Goal: Task Accomplishment & Management: Manage account settings

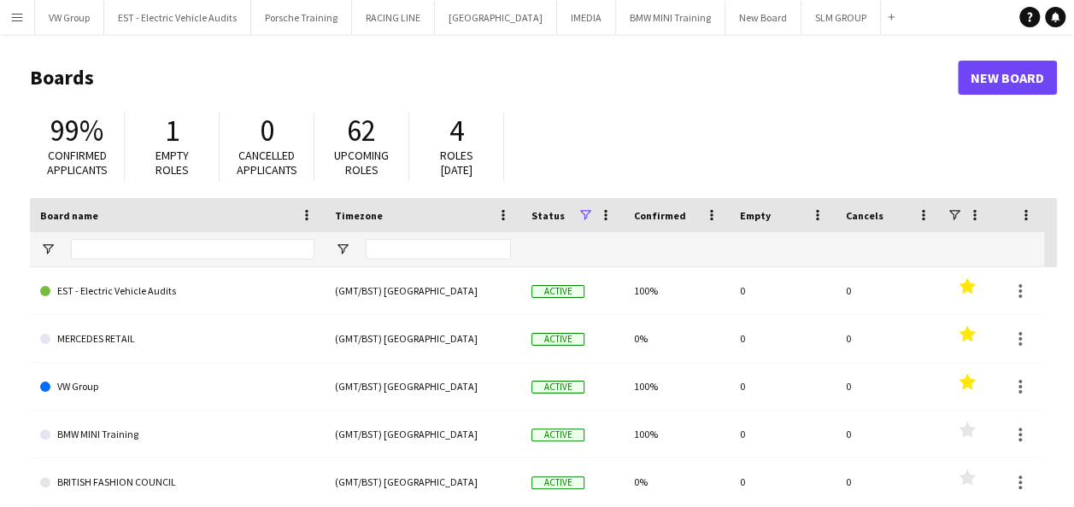
click at [17, 16] on app-icon "Menu" at bounding box center [17, 17] width 14 height 14
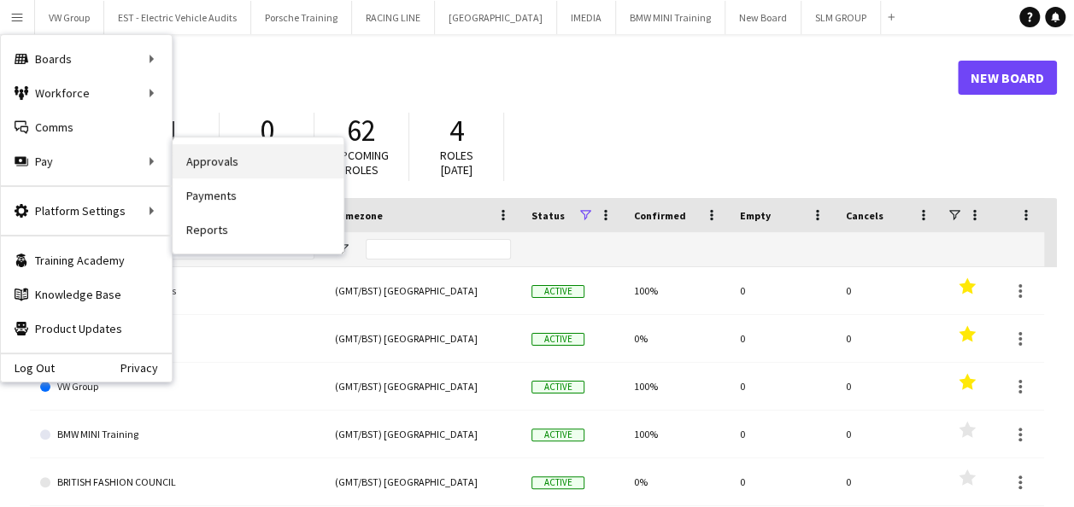
click at [203, 154] on link "Approvals" at bounding box center [258, 161] width 171 height 34
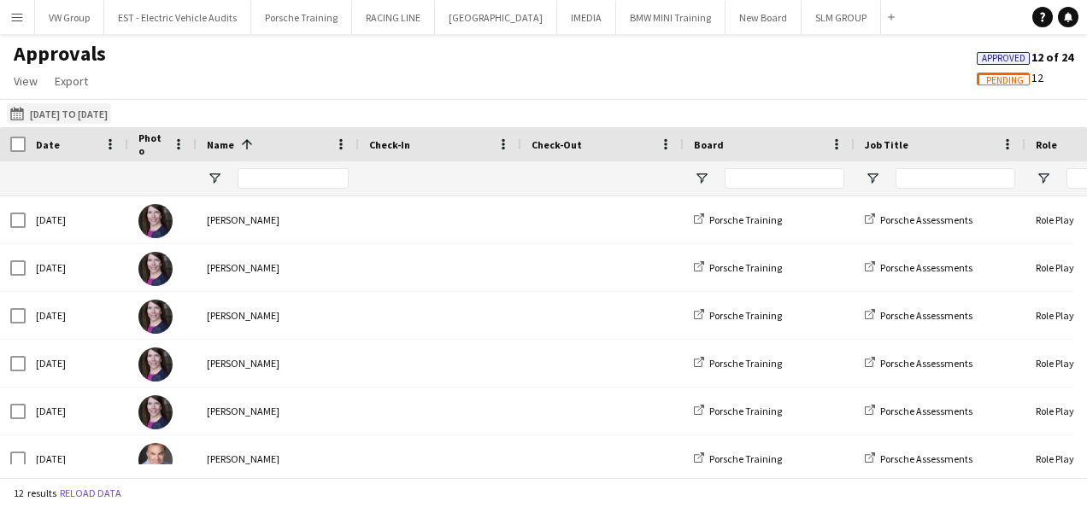
click at [111, 111] on button "[DATE] to [DATE] [DATE] to [DATE]" at bounding box center [59, 113] width 104 height 21
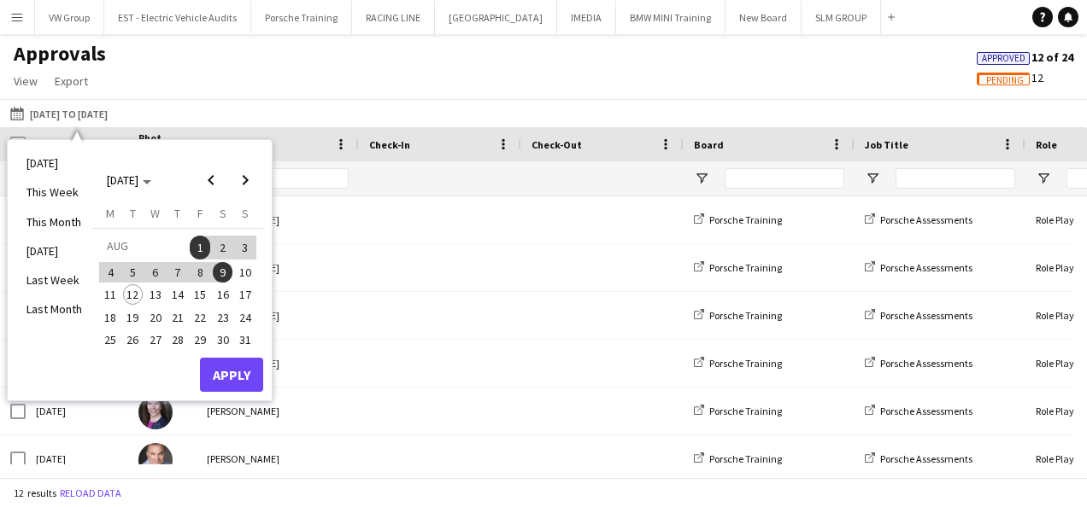
click at [1017, 75] on span "Pending" at bounding box center [1005, 80] width 38 height 11
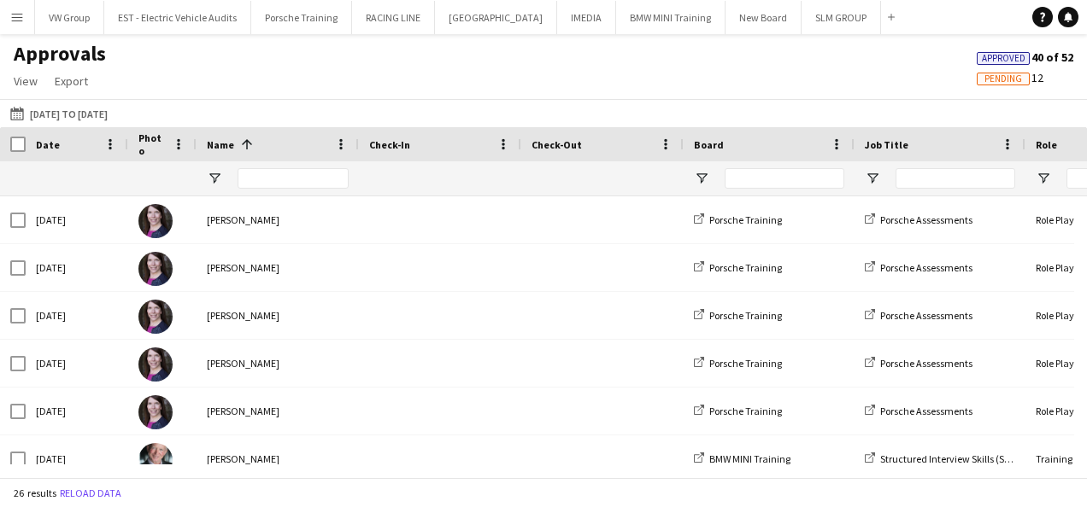
click at [1010, 56] on span "Approved" at bounding box center [1004, 58] width 44 height 11
click at [1002, 80] on span "Pending" at bounding box center [1003, 78] width 38 height 11
click at [19, 19] on app-icon "Menu" at bounding box center [17, 17] width 14 height 14
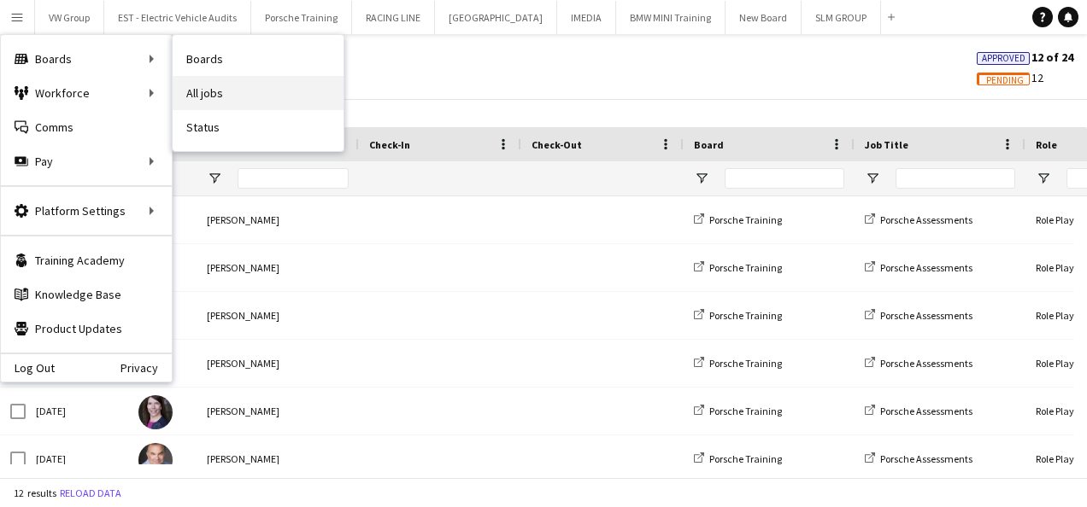
click at [214, 91] on link "All jobs" at bounding box center [258, 93] width 171 height 34
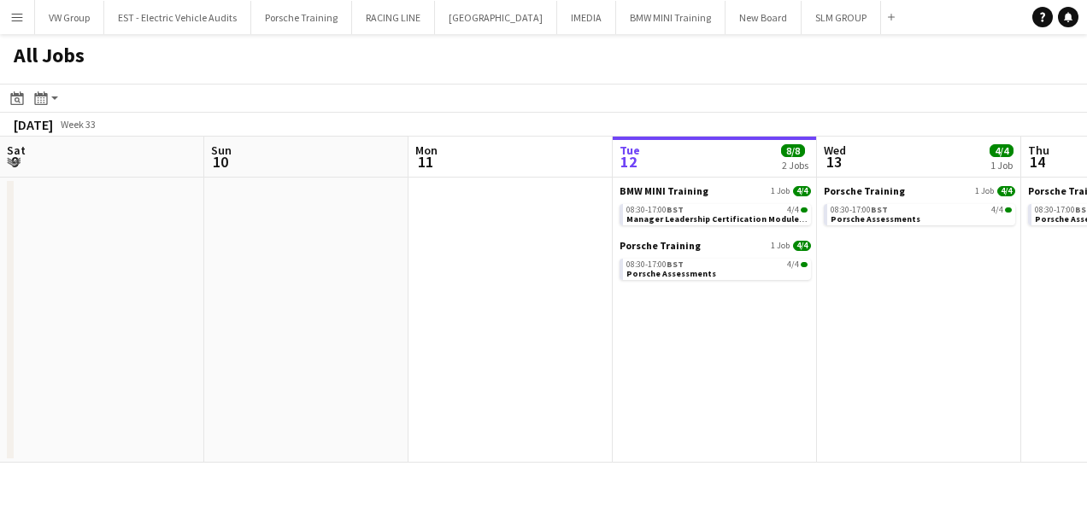
scroll to position [0, 408]
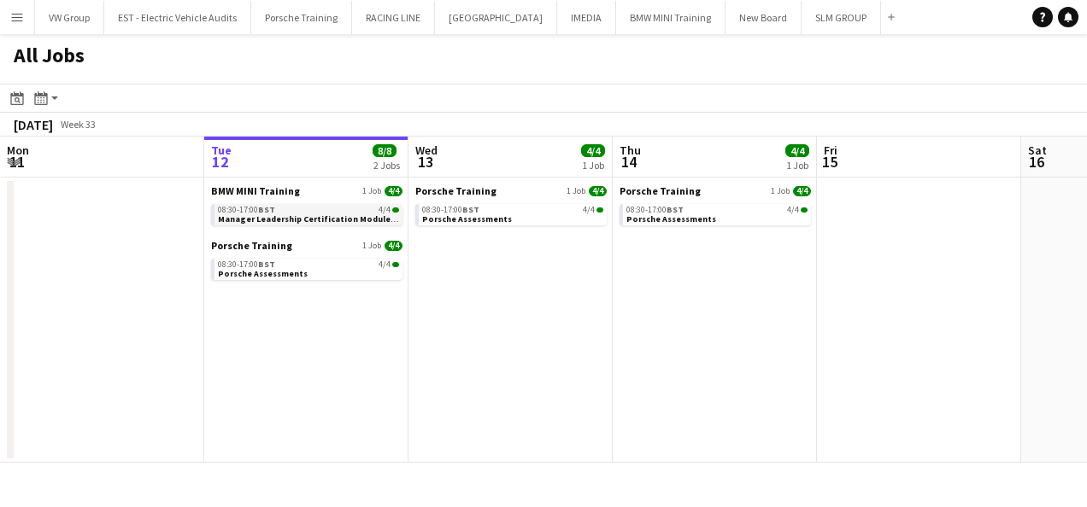
click at [304, 210] on div "08:30-17:00 BST 4/4" at bounding box center [308, 210] width 181 height 9
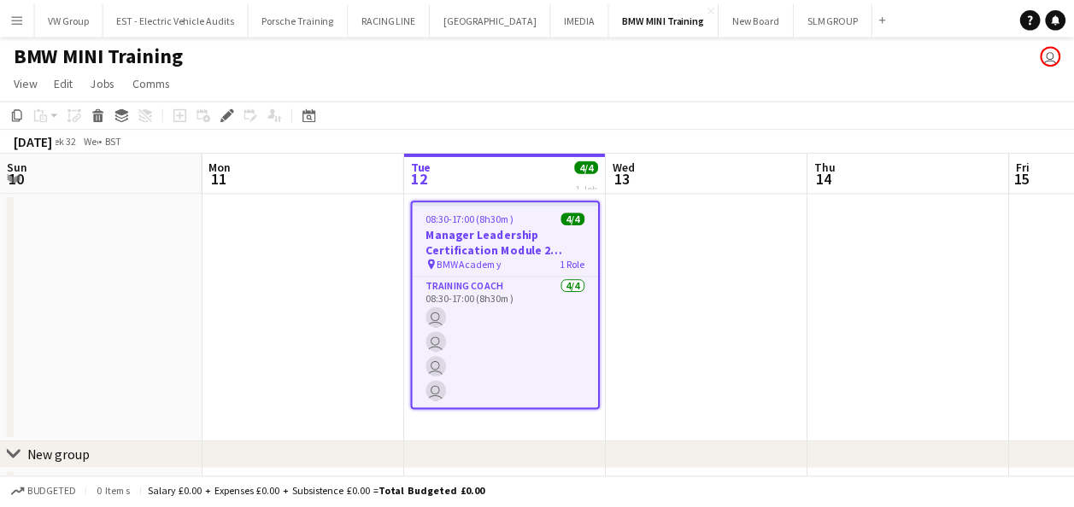
scroll to position [0, 588]
